Goal: Task Accomplishment & Management: Manage account settings

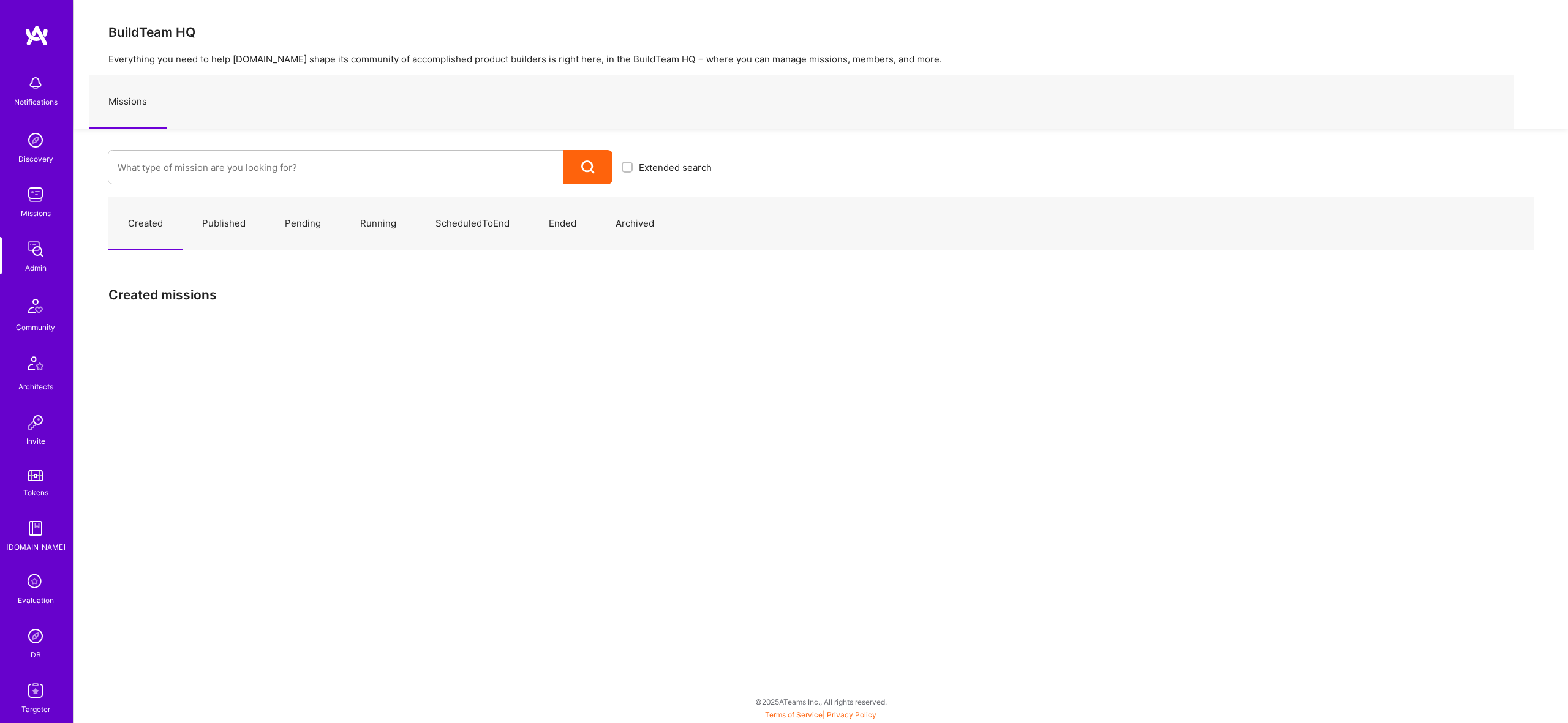
drag, startPoint x: 359, startPoint y: 189, endPoint x: 358, endPoint y: 179, distance: 10.0
click at [358, 188] on div "Created Published Pending Running ScheduledToEnd Ended Archived Created missions" at bounding box center [821, 262] width 1494 height 156
click at [355, 172] on input at bounding box center [335, 167] width 436 height 31
type input "R"
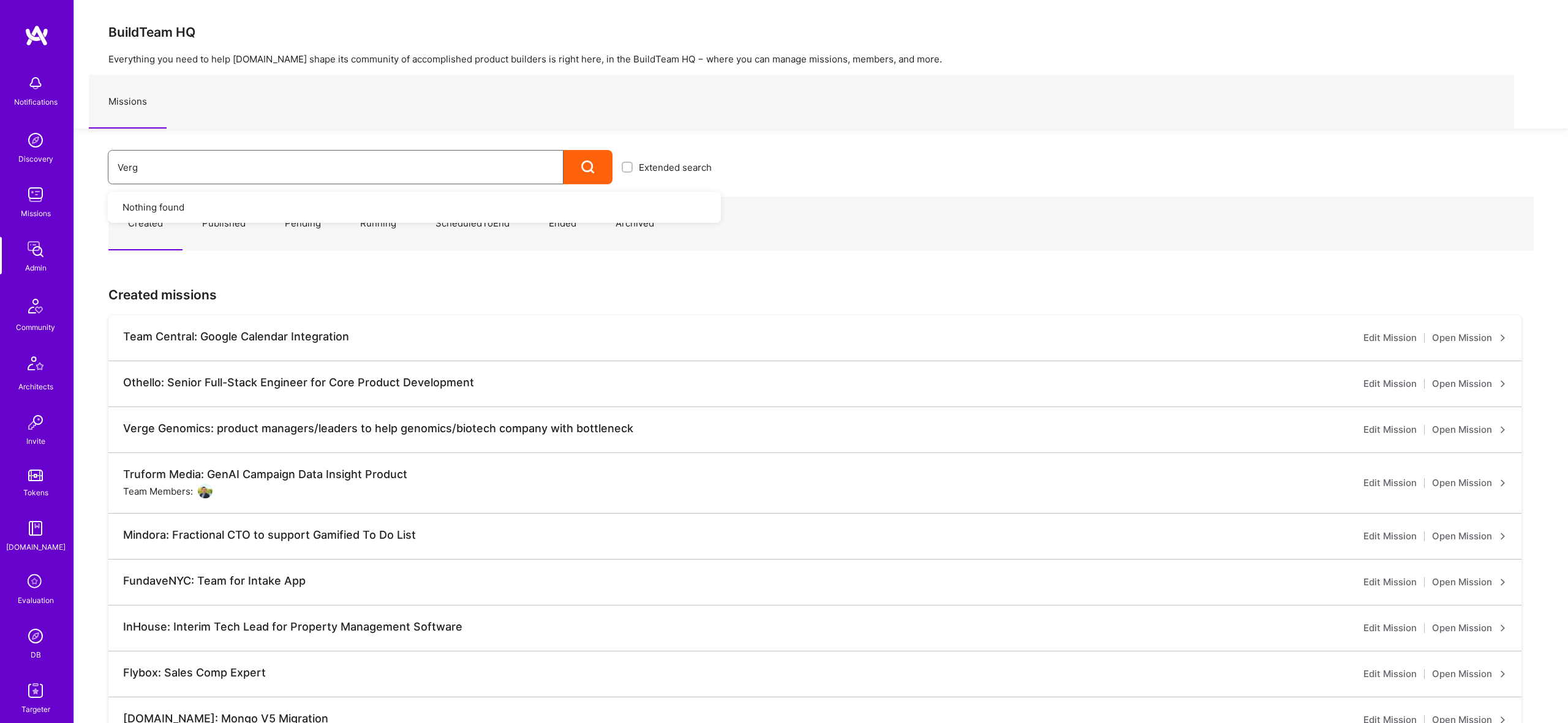
type input "Verge"
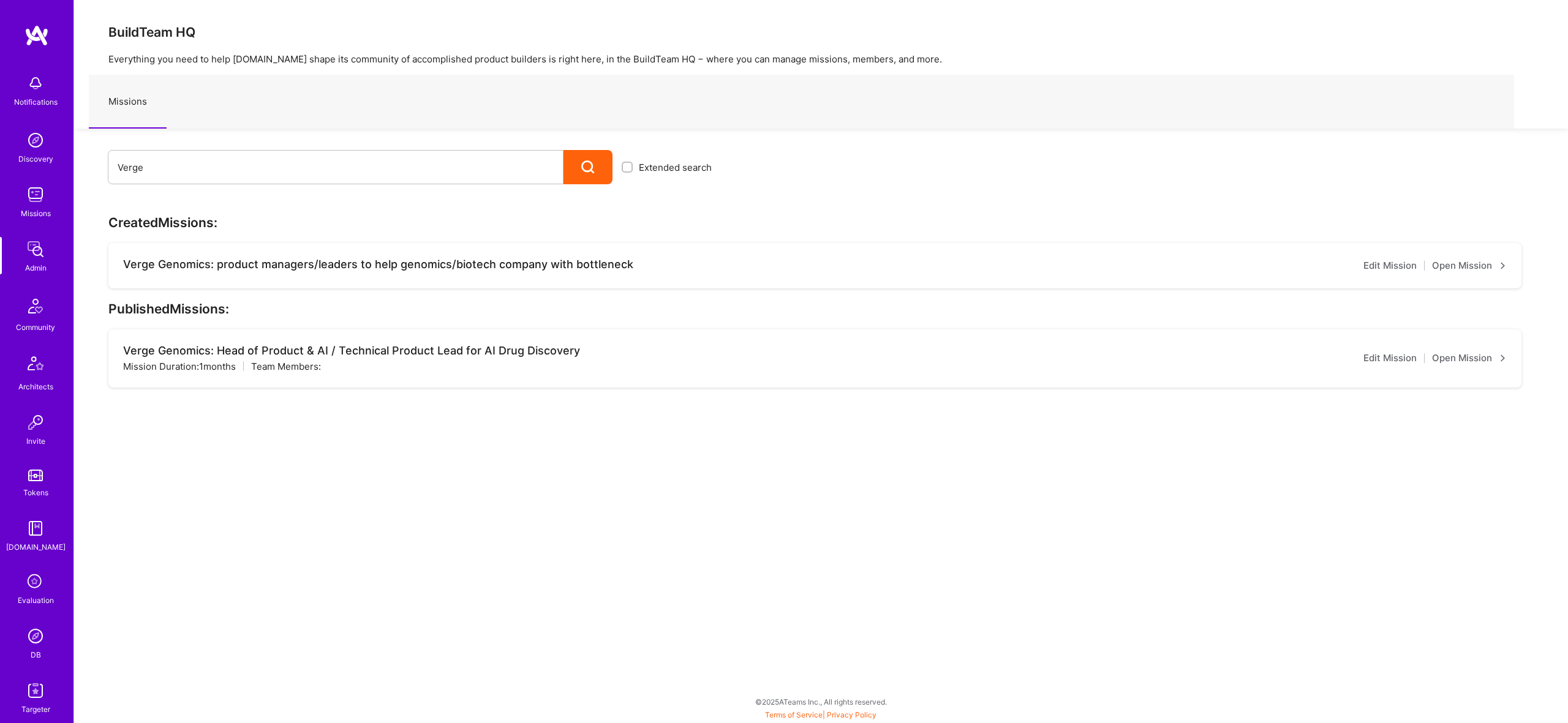
click at [1482, 266] on link "Open Mission" at bounding box center [1469, 266] width 75 height 15
click at [1497, 357] on link "Open Mission" at bounding box center [1469, 358] width 75 height 15
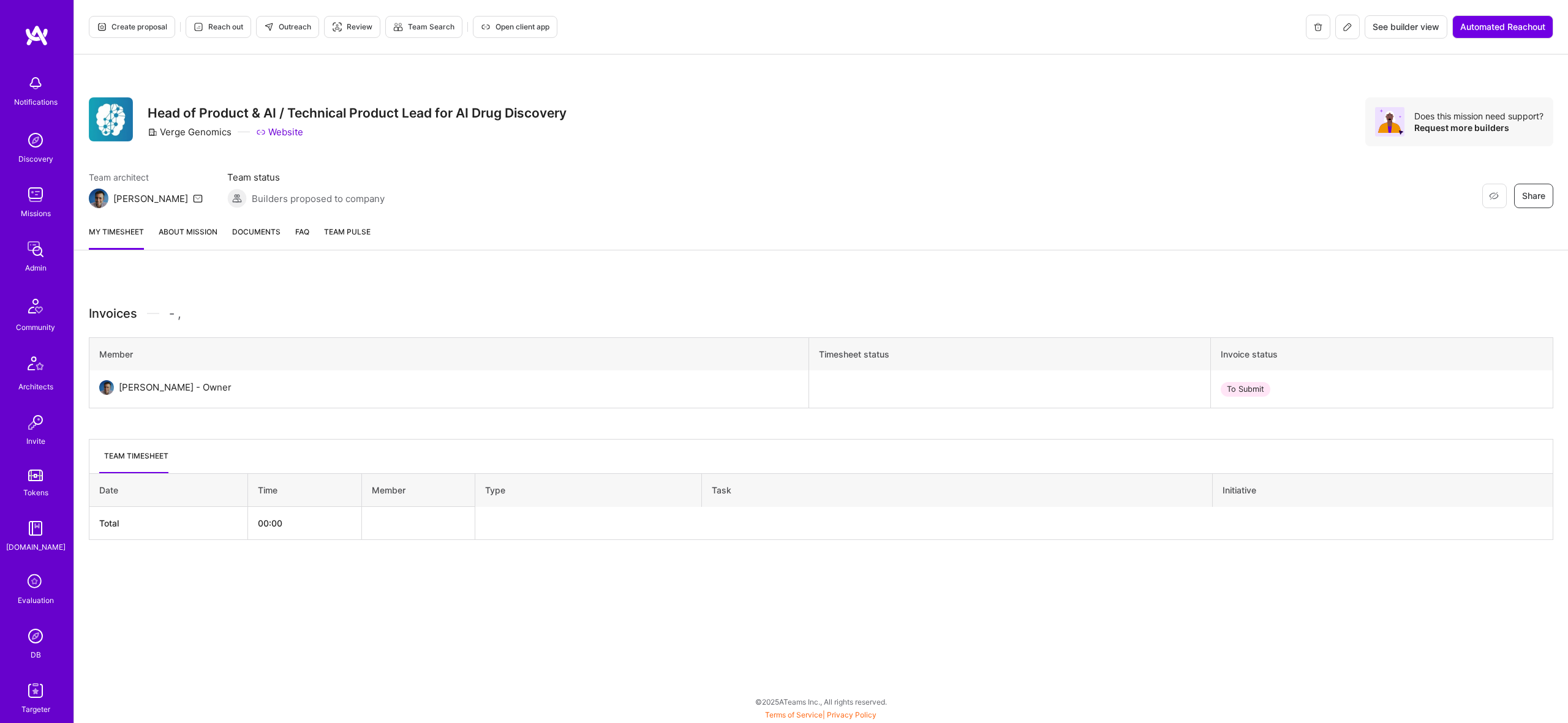
click at [178, 238] on link "About Mission" at bounding box center [188, 238] width 59 height 25
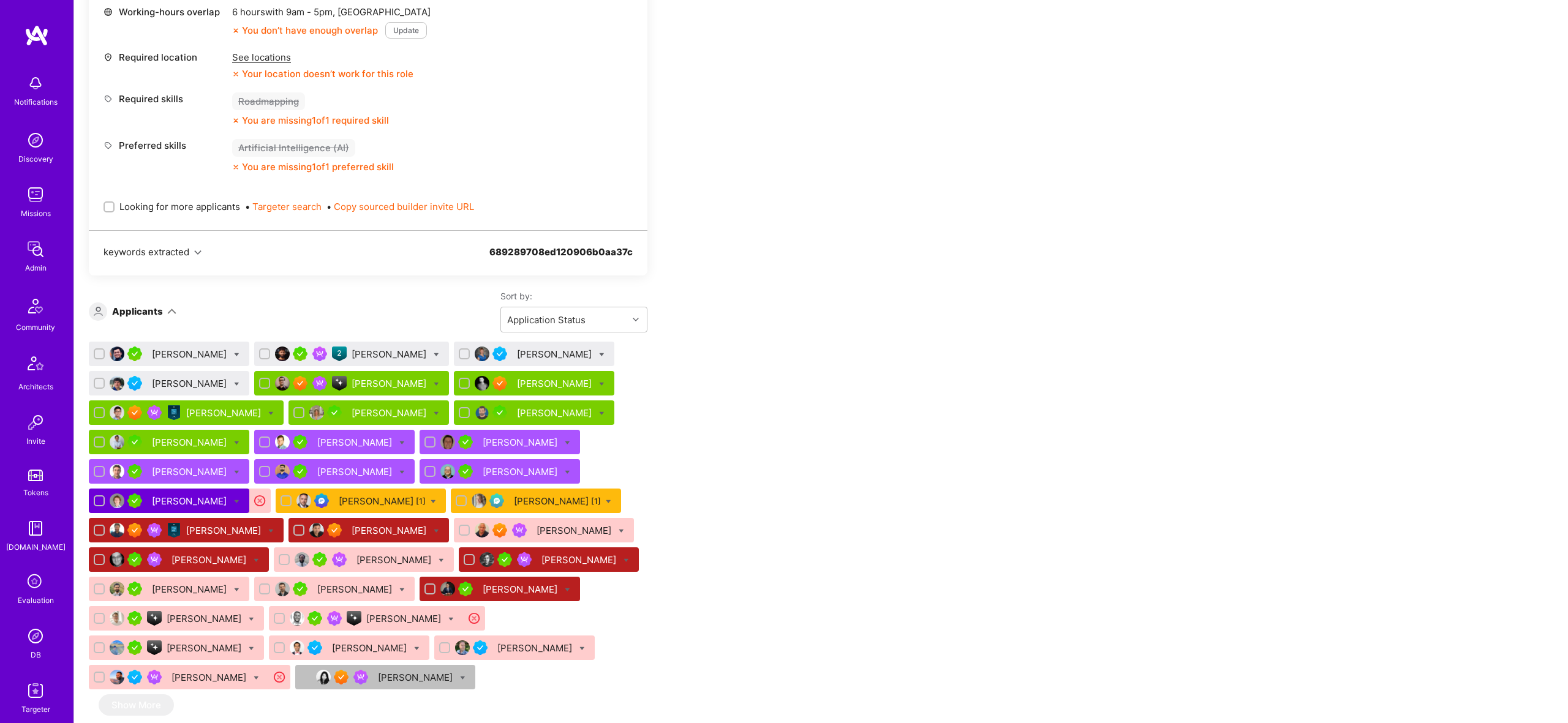
scroll to position [709, 0]
click at [202, 206] on span "Looking for more applicants" at bounding box center [180, 206] width 120 height 13
click at [115, 206] on input "Looking for more applicants" at bounding box center [110, 207] width 8 height 8
checkbox input "true"
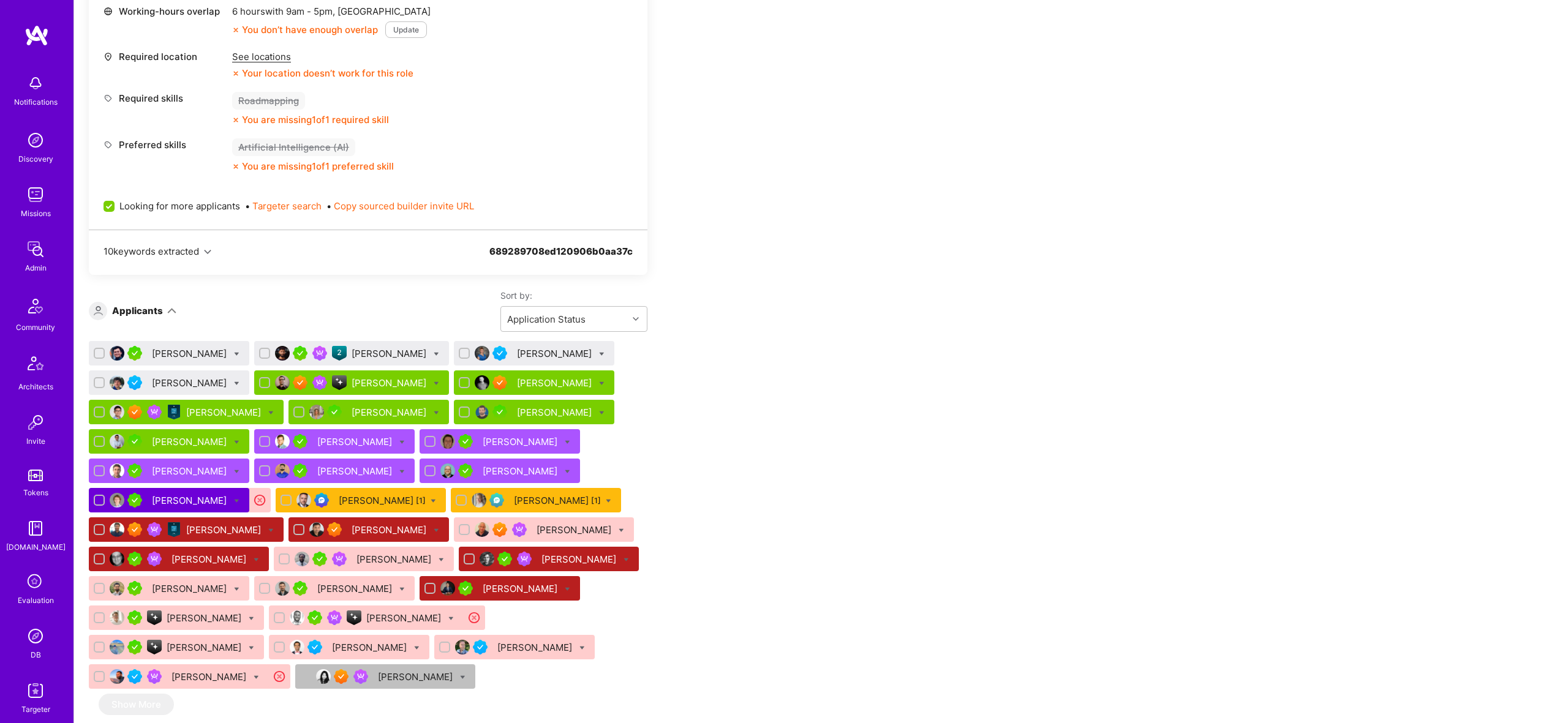
scroll to position [0, 0]
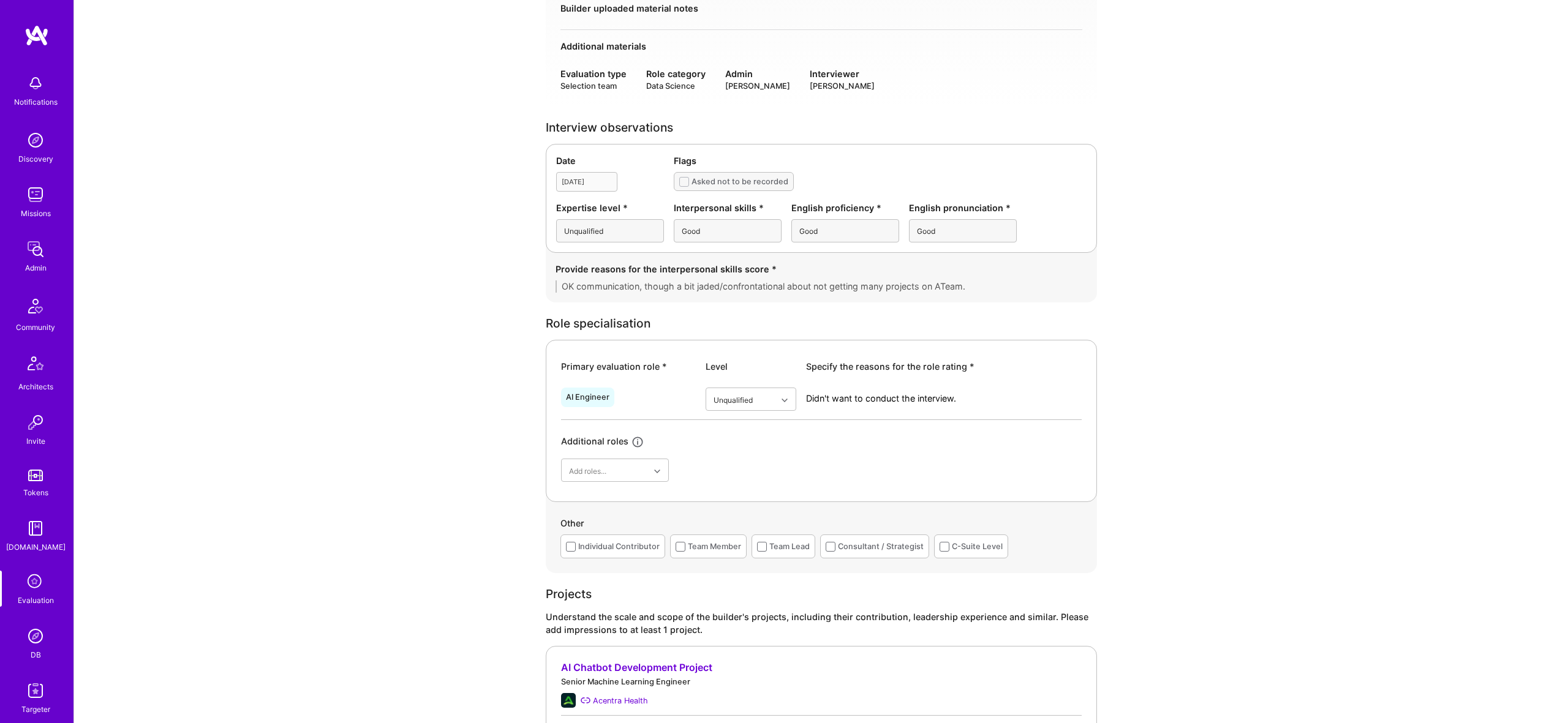
scroll to position [236, 0]
